Goal: Communication & Community: Answer question/provide support

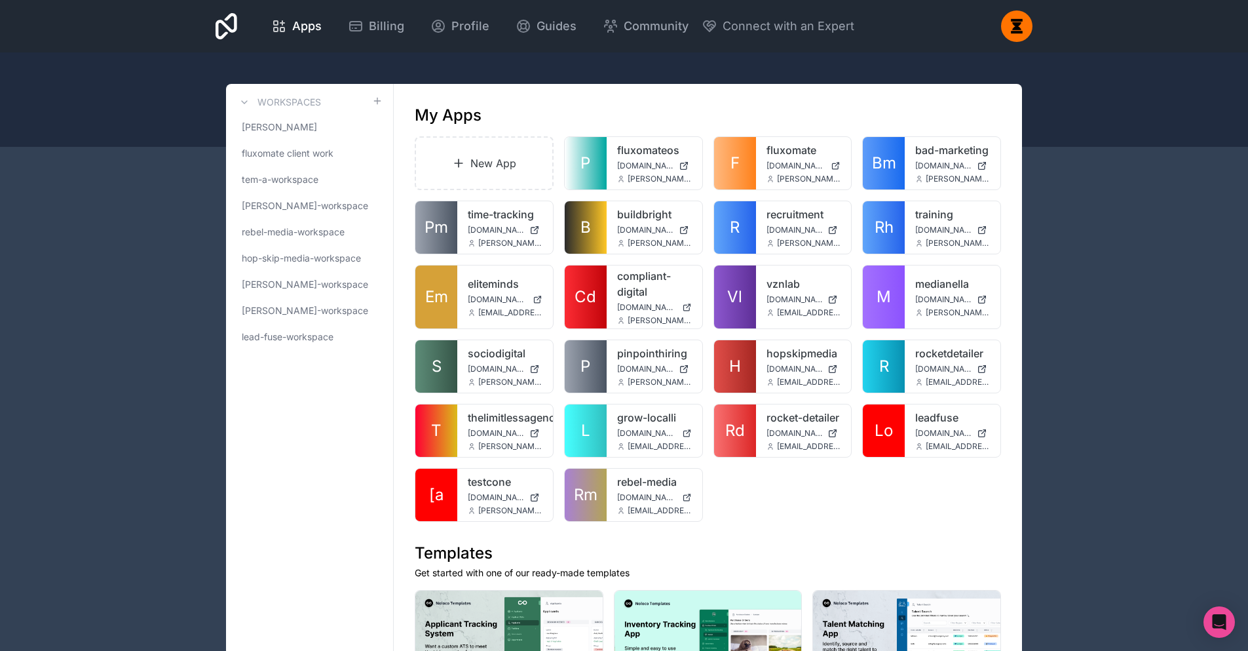
click at [1232, 626] on div "Open Intercom Messenger" at bounding box center [1219, 622] width 35 height 35
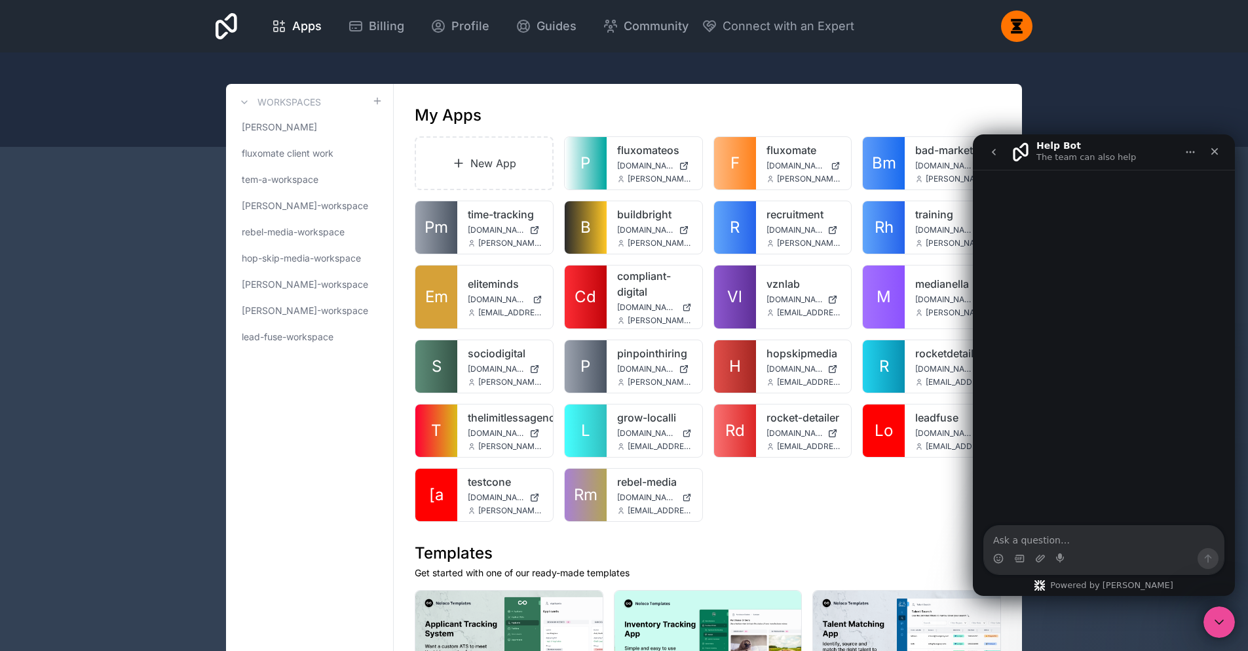
click at [1001, 144] on button "go back" at bounding box center [993, 152] width 25 height 25
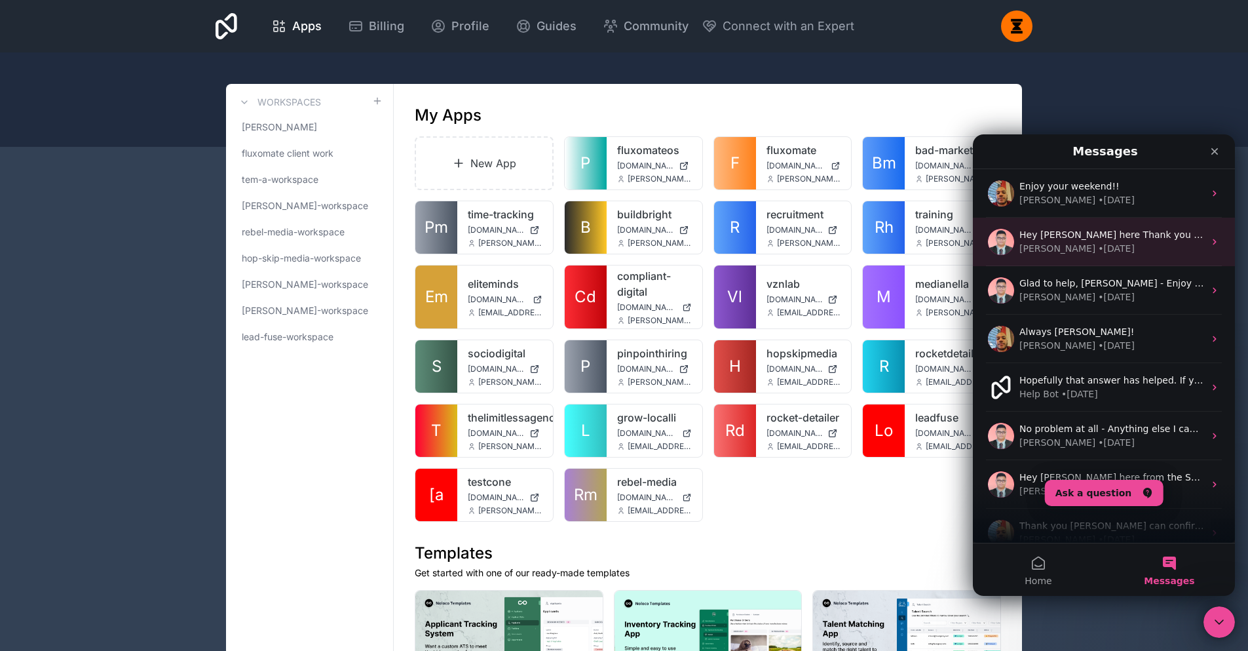
click at [1113, 246] on div "[PERSON_NAME] • [DATE]" at bounding box center [1111, 249] width 185 height 14
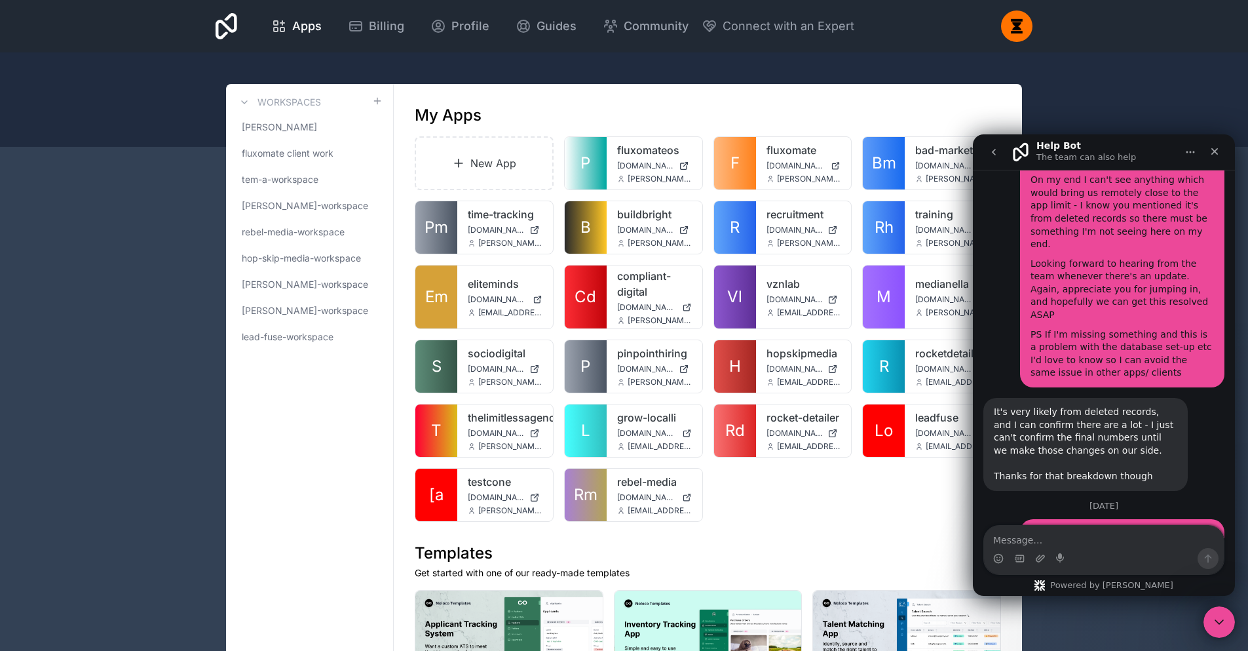
scroll to position [6323, 0]
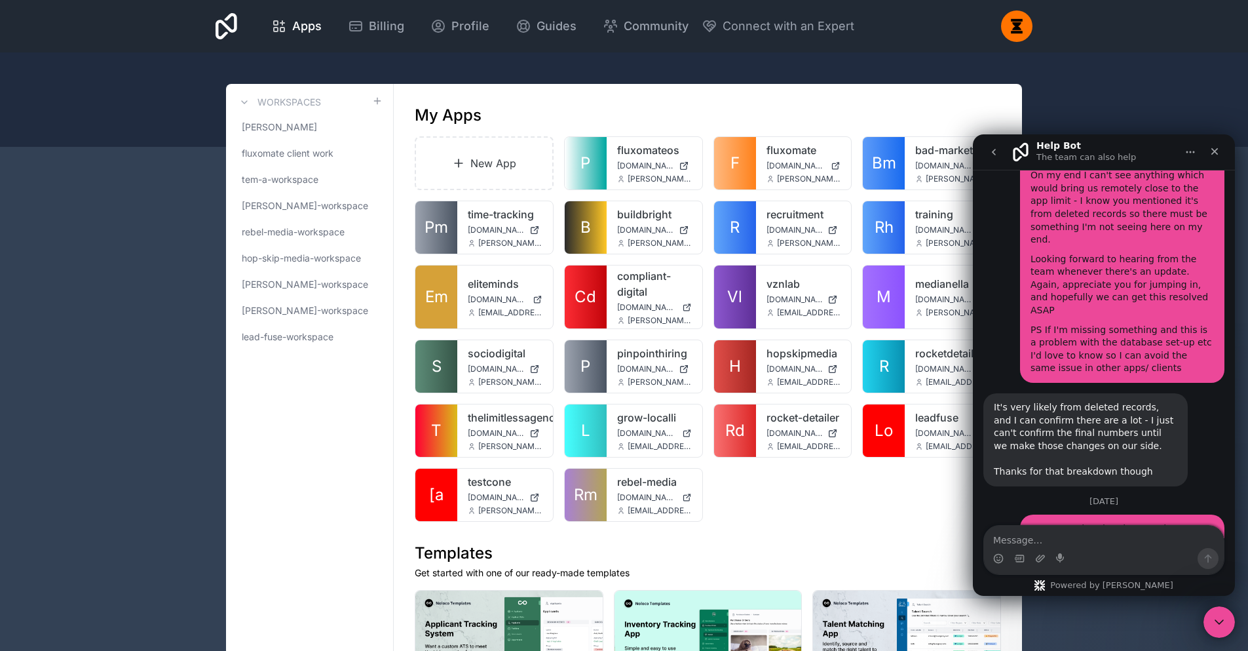
click at [1084, 530] on textarea "Message…" at bounding box center [1104, 536] width 240 height 22
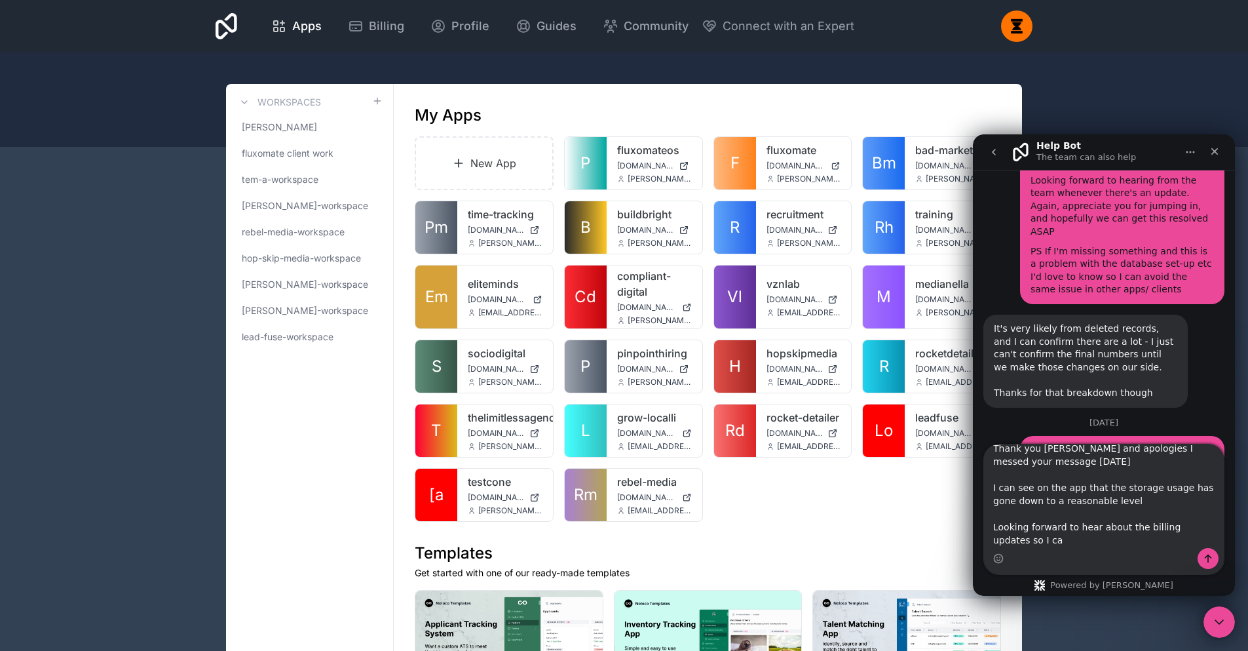
scroll to position [6404, 0]
type textarea "Thank you [PERSON_NAME] and apologies I messed your message [DATE] I can see on…"
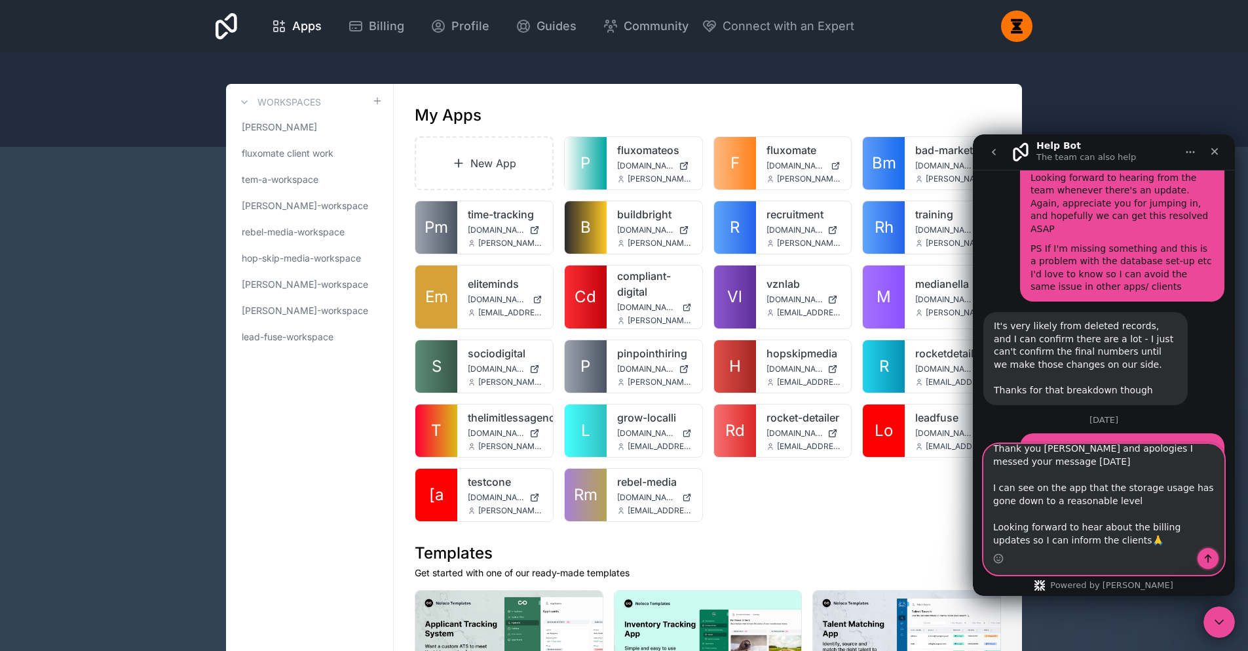
click at [1204, 563] on icon "Send a message…" at bounding box center [1208, 558] width 10 height 10
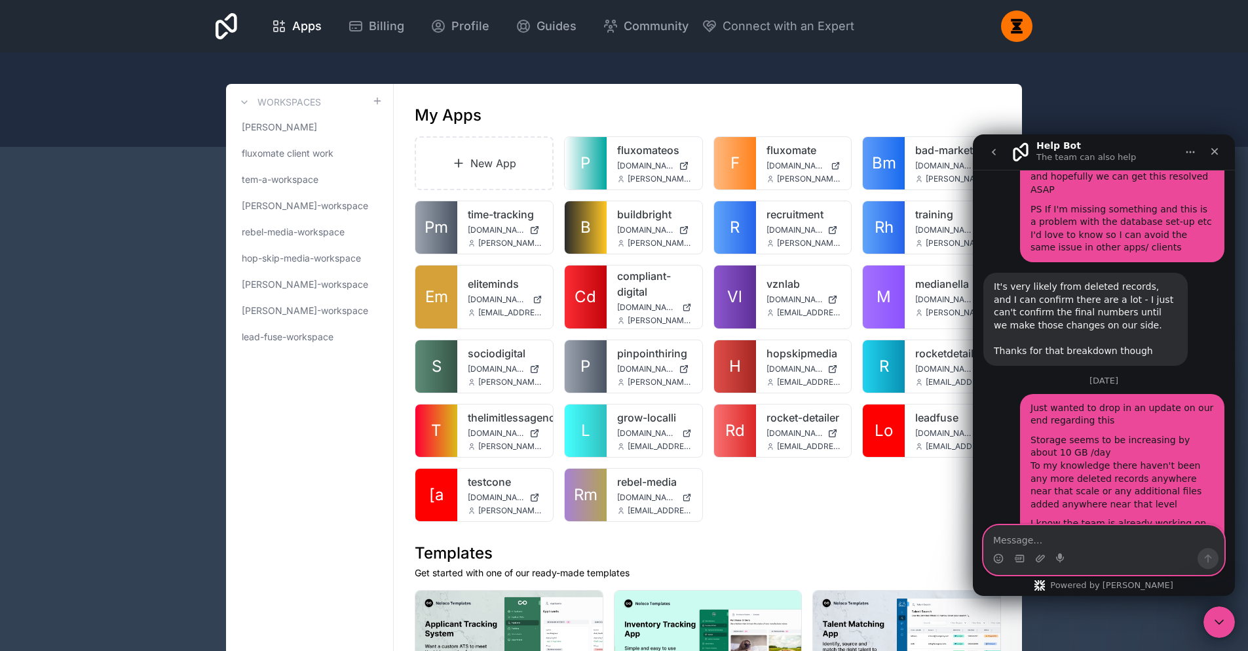
scroll to position [6457, 0]
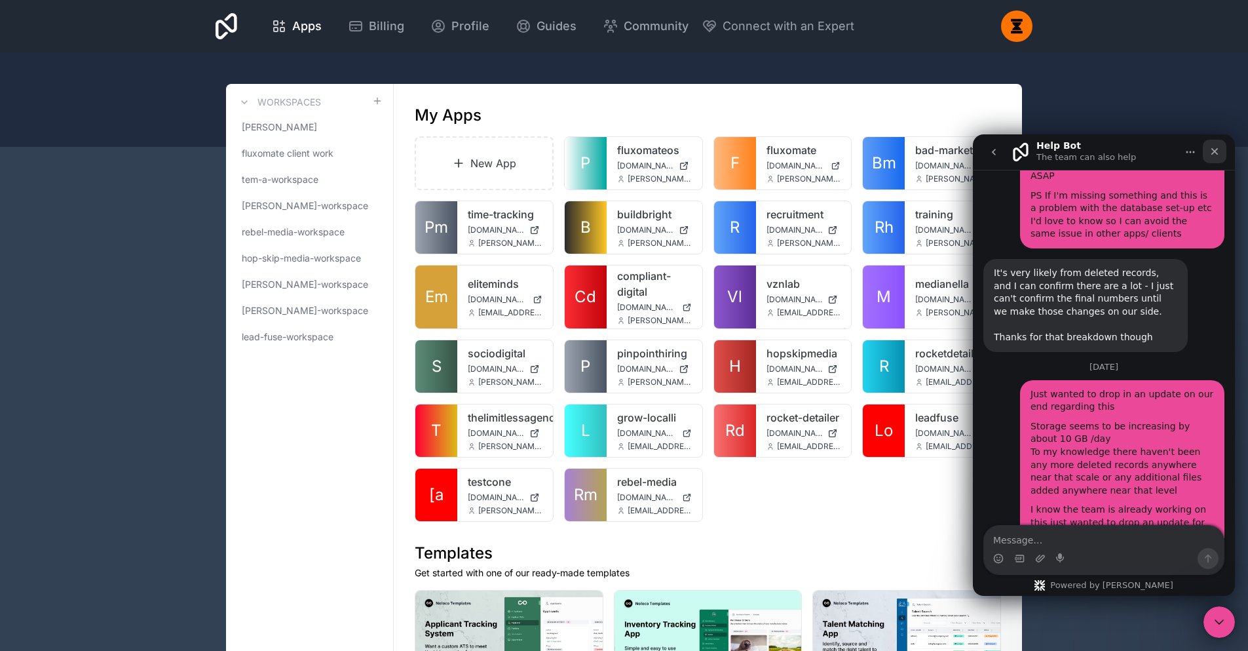
click at [1208, 153] on div "Close" at bounding box center [1215, 152] width 24 height 24
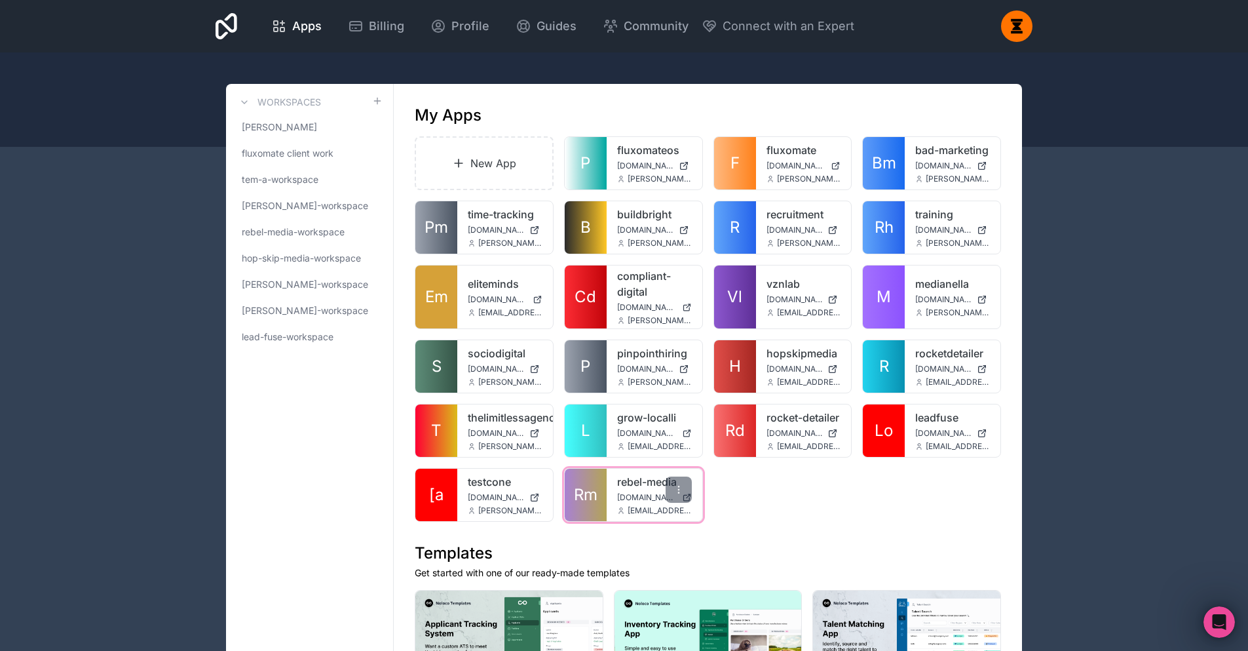
click at [617, 474] on link "rebel-media" at bounding box center [654, 482] width 75 height 16
